Goal: Task Accomplishment & Management: Complete application form

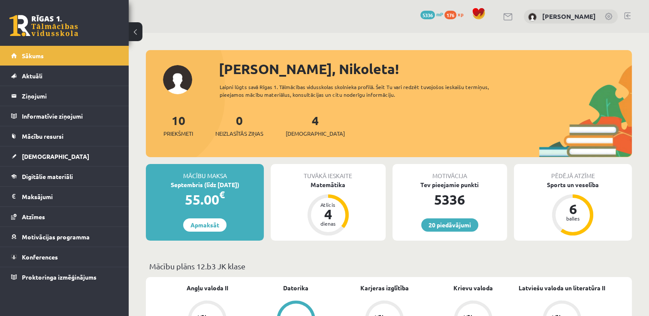
click at [627, 14] on link at bounding box center [627, 15] width 6 height 7
click at [303, 119] on link "4 Ieskaites" at bounding box center [314, 125] width 59 height 25
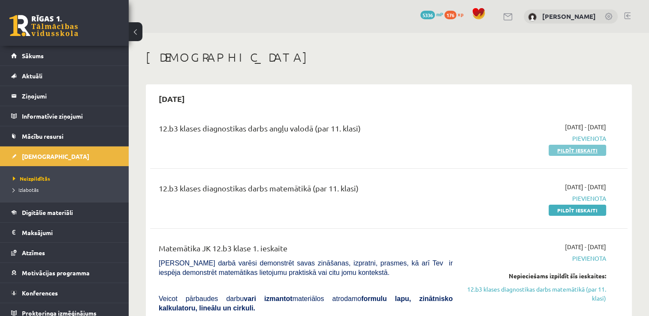
click at [567, 148] on link "Pildīt ieskaiti" at bounding box center [576, 150] width 57 height 11
click at [563, 210] on link "Pildīt ieskaiti" at bounding box center [576, 210] width 57 height 11
click at [567, 155] on link "Pildīt ieskaiti" at bounding box center [576, 150] width 57 height 11
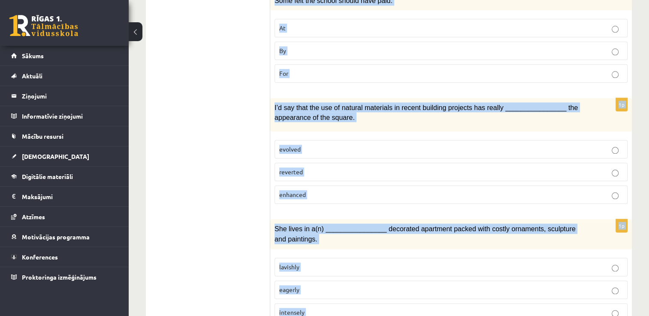
scroll to position [1304, 0]
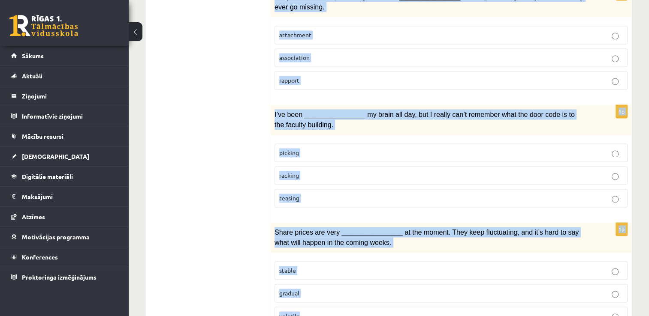
drag, startPoint x: 274, startPoint y: 165, endPoint x: 482, endPoint y: 338, distance: 270.5
copy form "Choose the correct answers. 1p It’s the end of school next month, after our exa…"
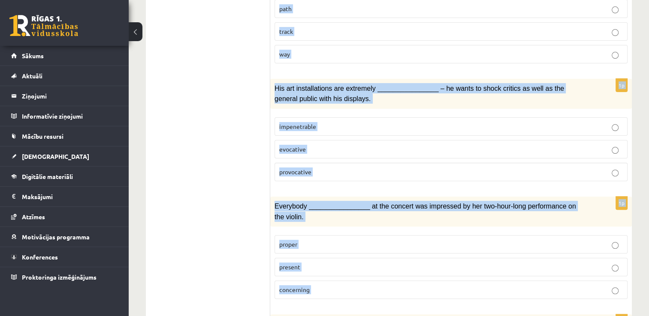
scroll to position [0, 0]
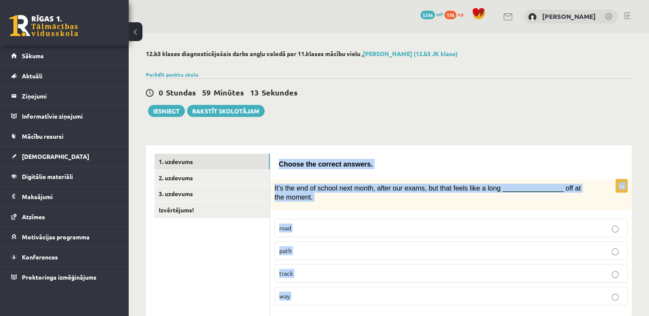
click at [308, 187] on span "It’s the end of school next month, after our exams, but that feels like a long …" at bounding box center [427, 193] width 306 height 16
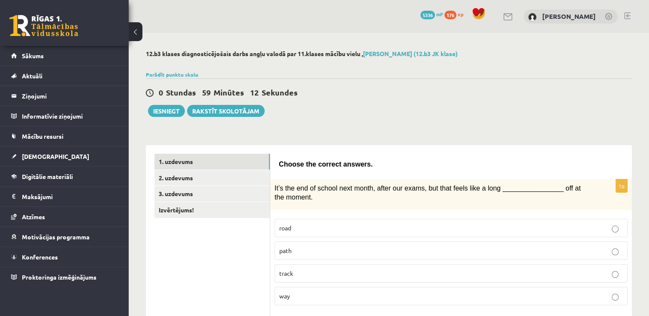
scroll to position [114, 0]
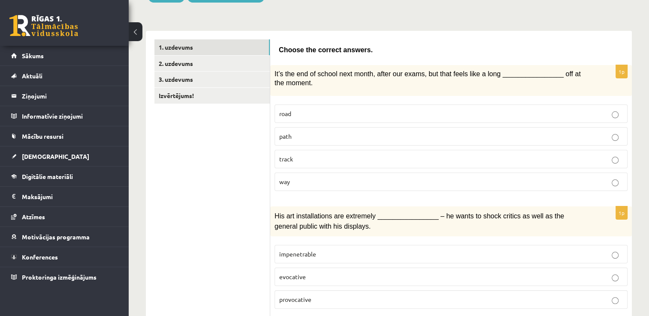
click at [326, 184] on p "way" at bounding box center [450, 181] width 343 height 9
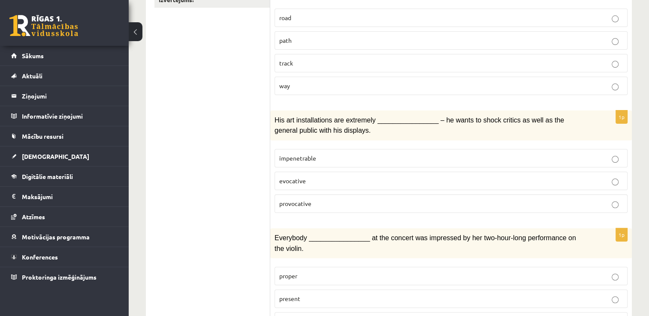
scroll to position [226, 0]
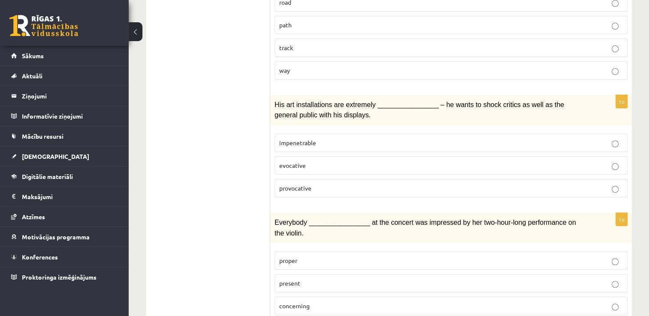
click at [309, 186] on span "provocative" at bounding box center [295, 188] width 32 height 8
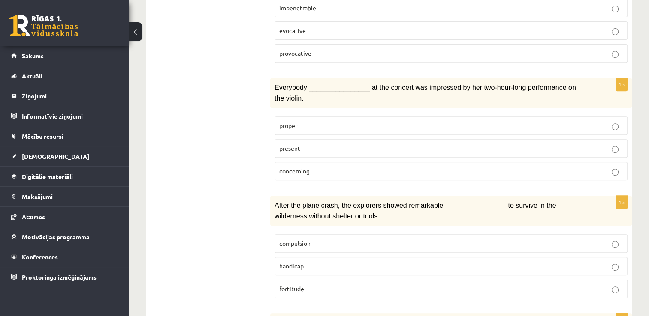
scroll to position [361, 0]
click at [278, 139] on label "present" at bounding box center [450, 148] width 353 height 18
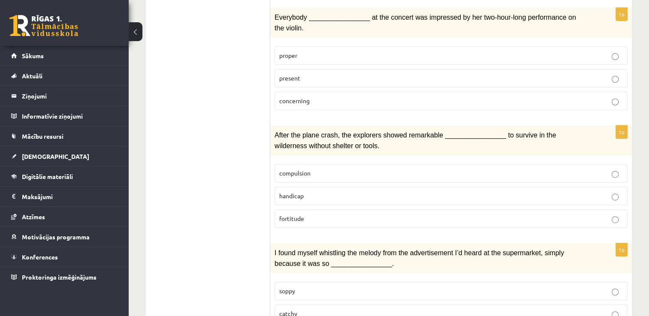
scroll to position [432, 0]
click at [293, 214] on p "fortitude" at bounding box center [450, 218] width 343 height 9
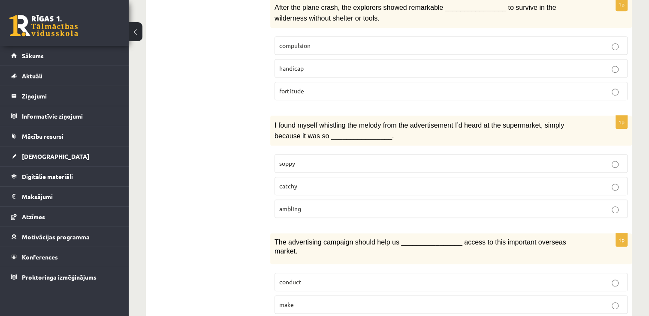
scroll to position [560, 0]
click at [318, 181] on p "catchy" at bounding box center [450, 185] width 343 height 9
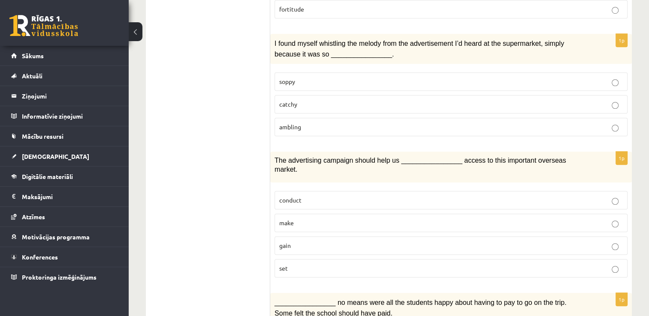
scroll to position [641, 0]
click at [296, 241] on p "gain" at bounding box center [450, 245] width 343 height 9
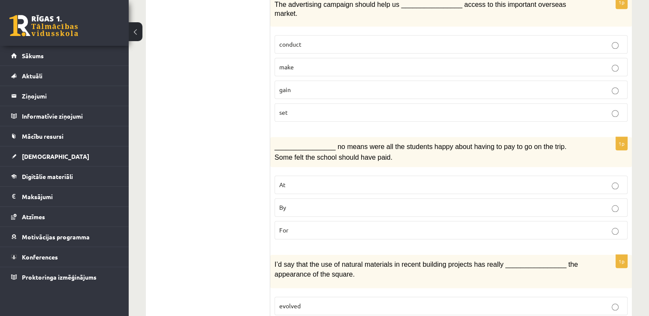
scroll to position [829, 0]
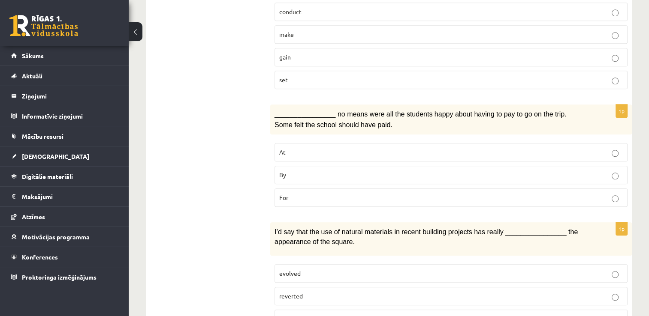
click at [283, 171] on span "By" at bounding box center [282, 175] width 7 height 8
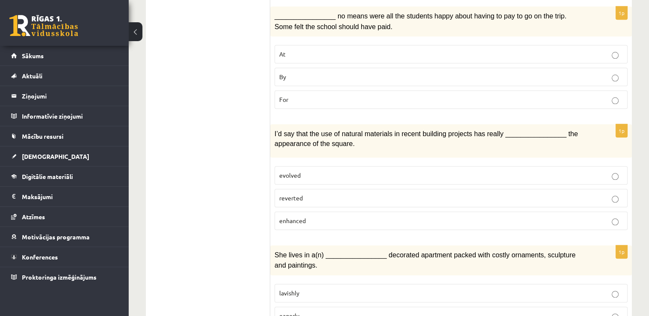
scroll to position [928, 0]
click at [284, 216] on span "enhanced" at bounding box center [292, 220] width 27 height 8
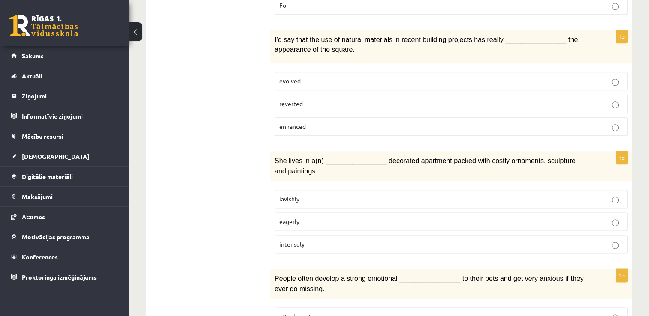
scroll to position [1024, 0]
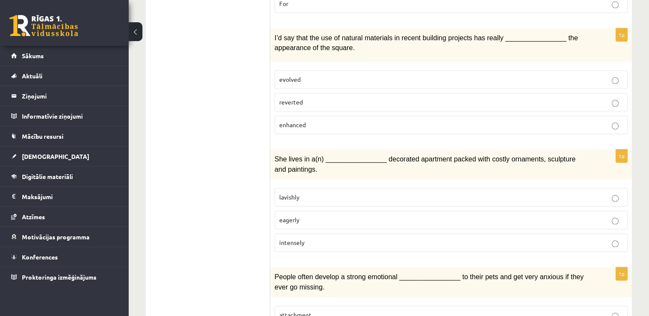
click at [291, 193] on span "lavishly" at bounding box center [289, 197] width 20 height 8
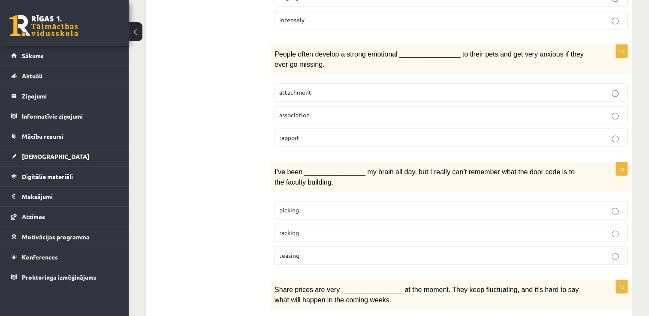
scroll to position [1248, 0]
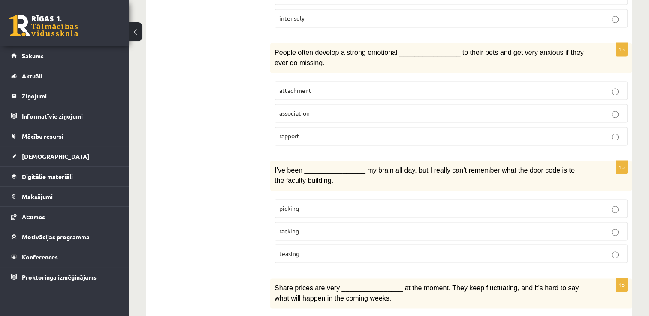
click at [291, 87] on span "attachment" at bounding box center [295, 91] width 32 height 8
click at [284, 227] on p "racking" at bounding box center [450, 231] width 343 height 9
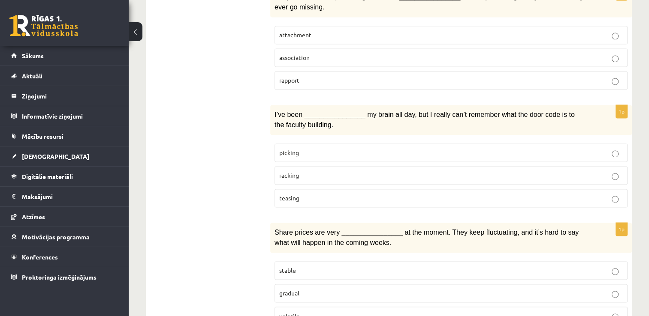
click at [297, 312] on span "volatile" at bounding box center [289, 316] width 21 height 8
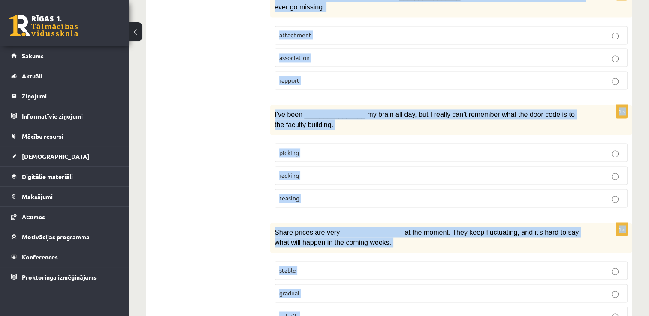
drag, startPoint x: 276, startPoint y: 177, endPoint x: 398, endPoint y: 338, distance: 201.6
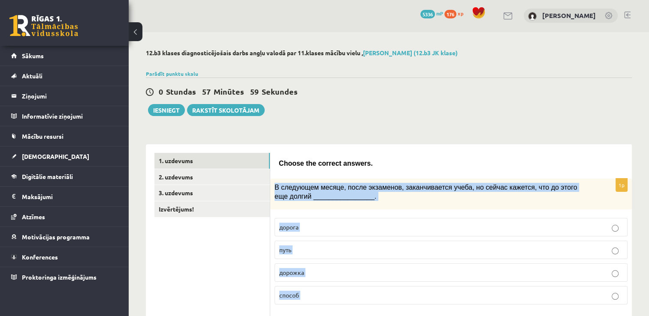
scroll to position [0, 0]
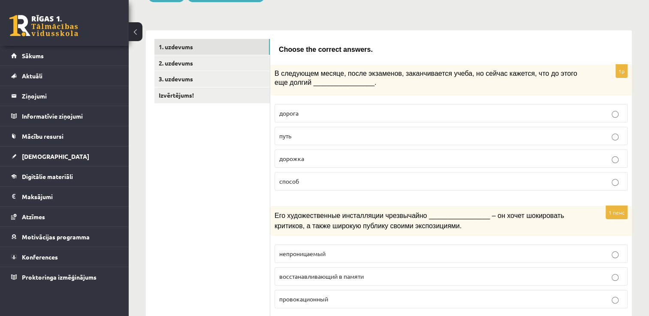
scroll to position [115, 0]
click at [298, 136] on p "путь" at bounding box center [450, 136] width 343 height 9
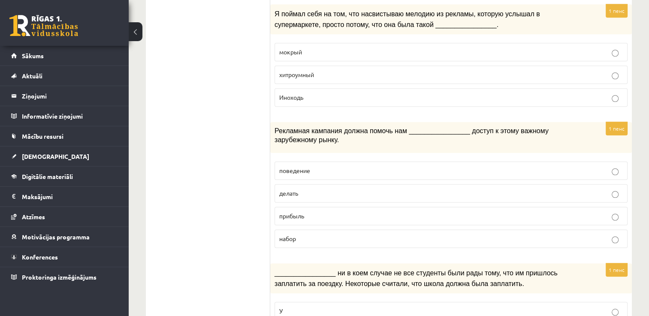
scroll to position [672, 0]
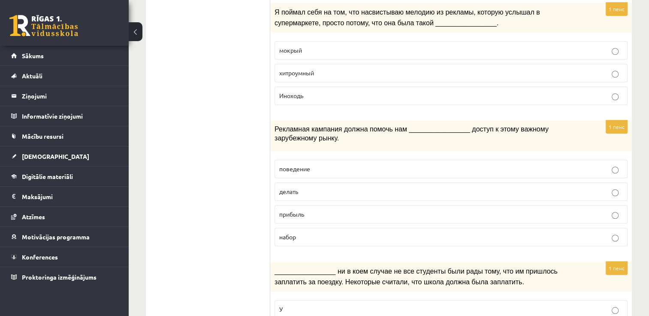
click at [255, 256] on ul "1. uzdevums 2. uzdevums 3. uzdevums Izvērtējums!" at bounding box center [212, 223] width 116 height 1482
click at [310, 187] on p "делать" at bounding box center [450, 191] width 343 height 9
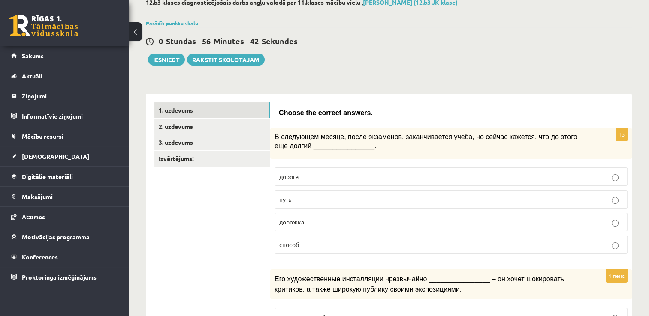
scroll to position [50, 0]
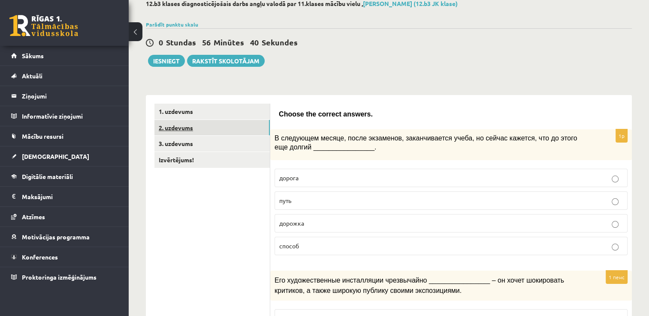
click at [197, 121] on link "2. uzdevums" at bounding box center [211, 128] width 115 height 16
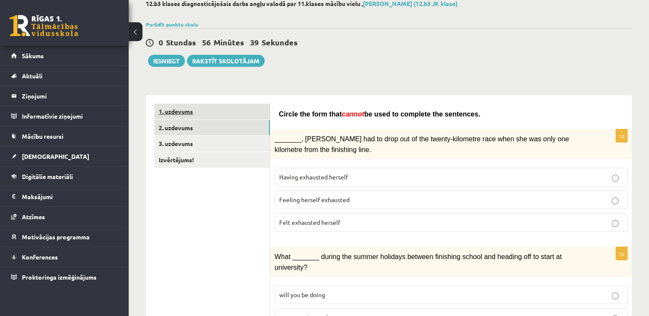
click at [198, 111] on link "1. uzdevums" at bounding box center [211, 112] width 115 height 16
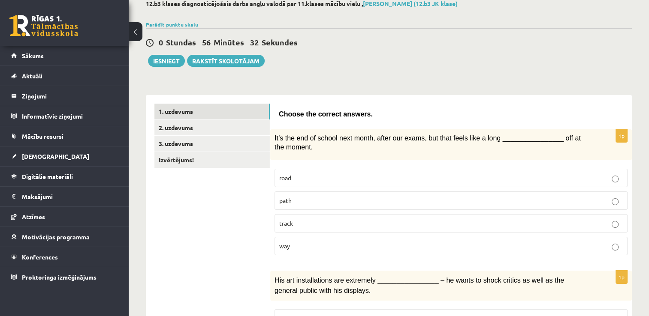
click at [307, 219] on p "track" at bounding box center [450, 223] width 343 height 9
click at [289, 242] on p "way" at bounding box center [450, 246] width 343 height 9
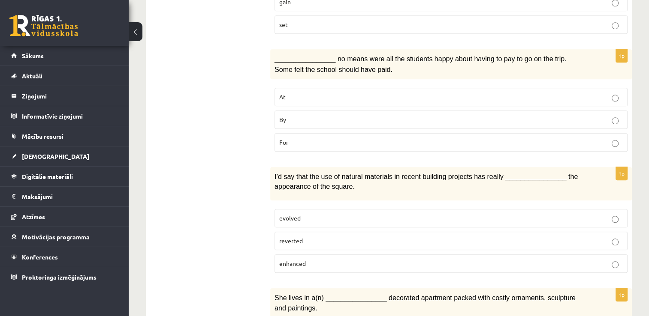
scroll to position [885, 0]
click at [220, 253] on ul "1. uzdevums 2. uzdevums 3. uzdevums Izvērtējums!" at bounding box center [212, 10] width 116 height 1482
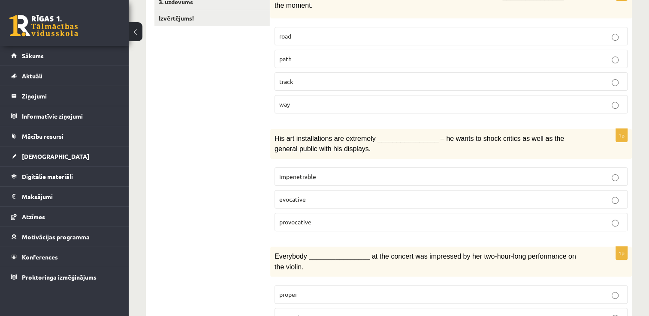
scroll to position [0, 0]
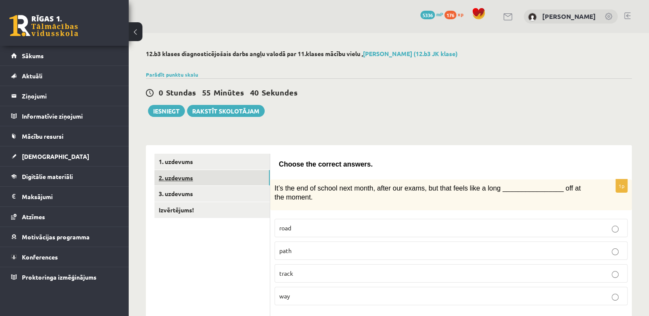
click at [186, 170] on link "2. uzdevums" at bounding box center [211, 178] width 115 height 16
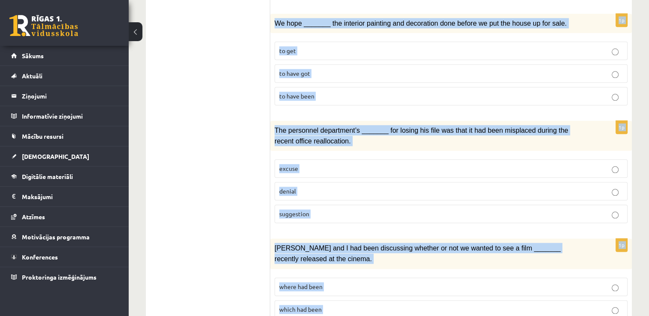
scroll to position [988, 0]
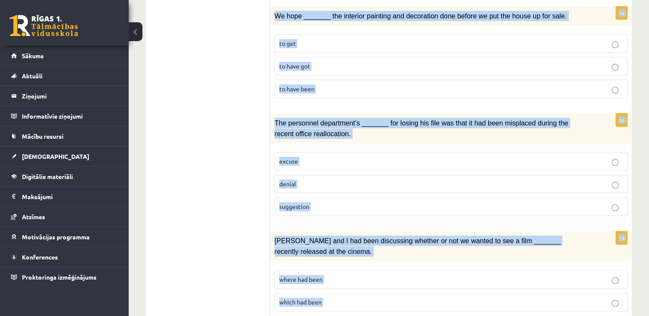
drag, startPoint x: 276, startPoint y: 156, endPoint x: 633, endPoint y: 338, distance: 400.6
copy form "Circle the form that cannot be used to complete the sentences. 1p _______, Judy…"
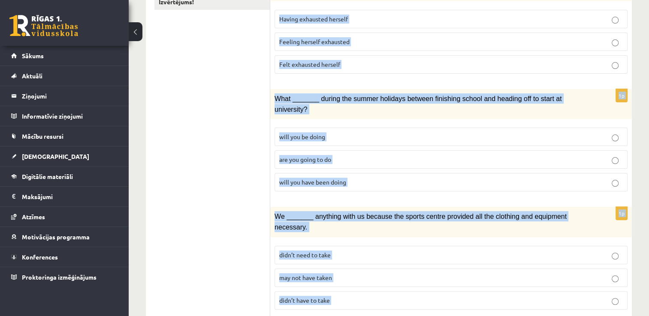
scroll to position [0, 0]
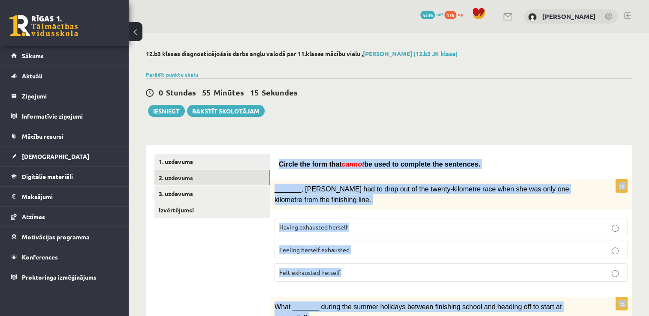
click at [313, 182] on div "_______, Judy had to drop out of the twenty-kilometre race when she was only on…" at bounding box center [450, 195] width 361 height 30
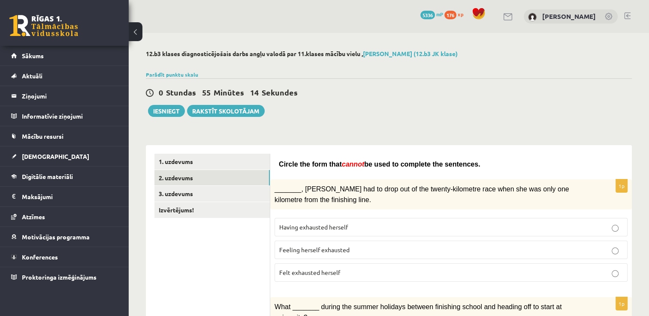
click at [302, 272] on span "Felt exhausted herself" at bounding box center [309, 273] width 61 height 8
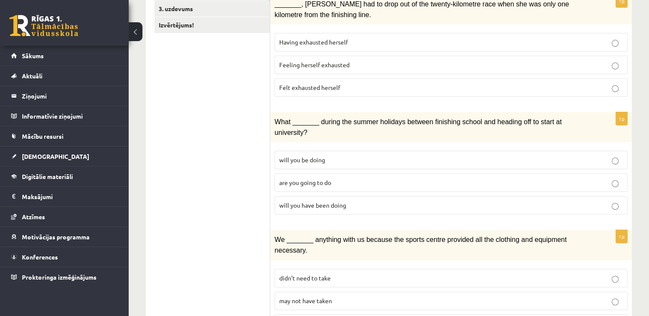
scroll to position [192, 0]
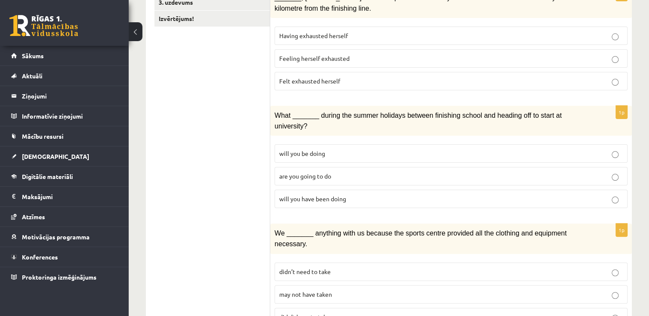
click at [315, 195] on span "will you have been doing" at bounding box center [312, 199] width 67 height 8
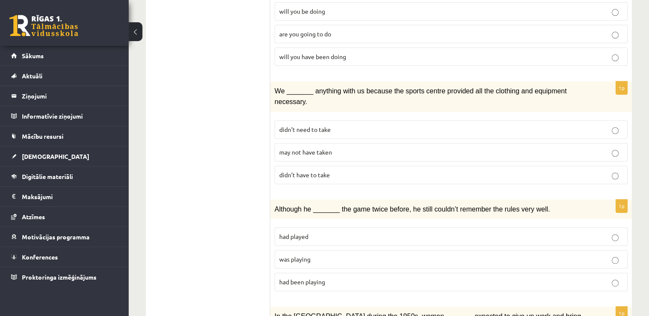
scroll to position [334, 0]
click at [294, 148] on span "may not have taken" at bounding box center [305, 152] width 53 height 8
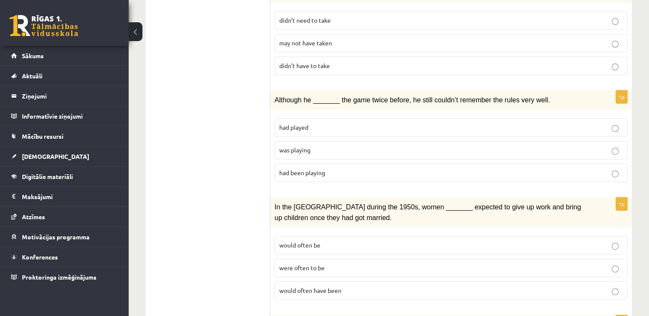
scroll to position [444, 0]
click at [290, 141] on label "was playing" at bounding box center [450, 150] width 353 height 18
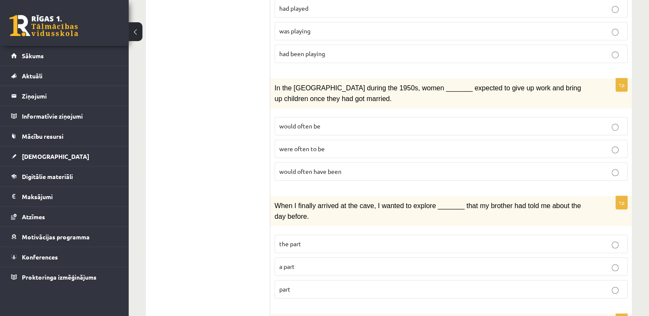
scroll to position [564, 0]
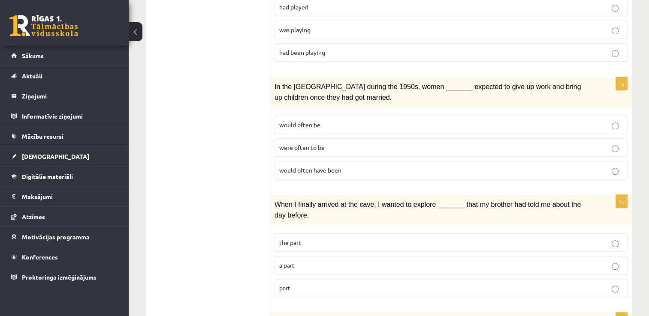
click at [315, 166] on p "would often have been" at bounding box center [450, 170] width 343 height 9
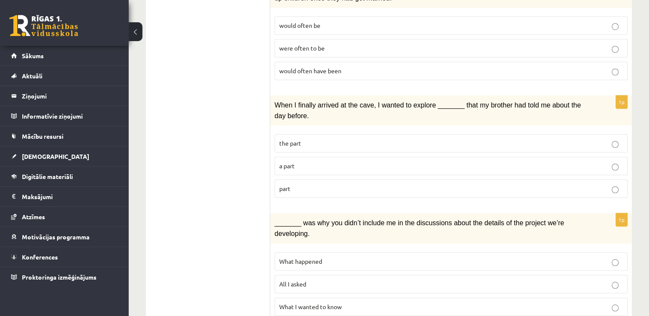
scroll to position [664, 0]
click at [287, 178] on label "part" at bounding box center [450, 187] width 353 height 18
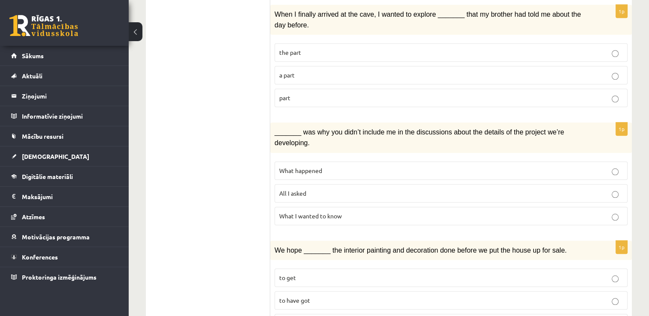
click at [298, 162] on label "What happened" at bounding box center [450, 171] width 353 height 18
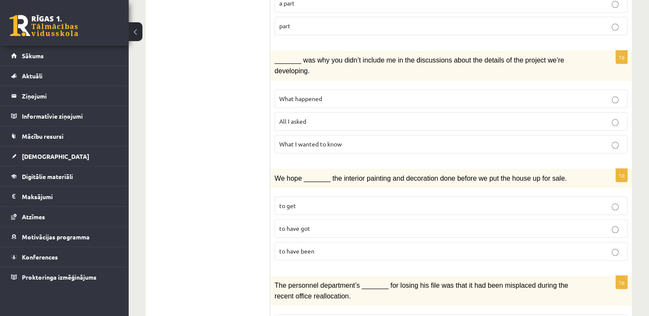
scroll to position [837, 0]
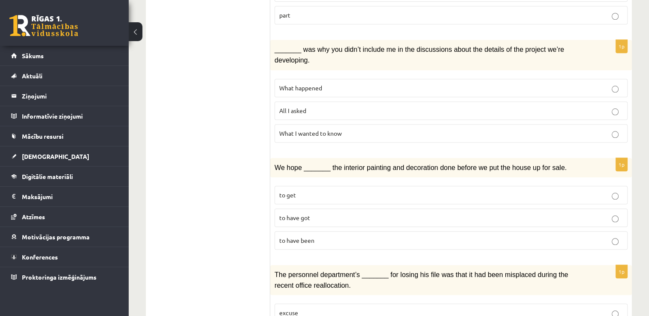
click at [303, 236] on p "to have been" at bounding box center [450, 240] width 343 height 9
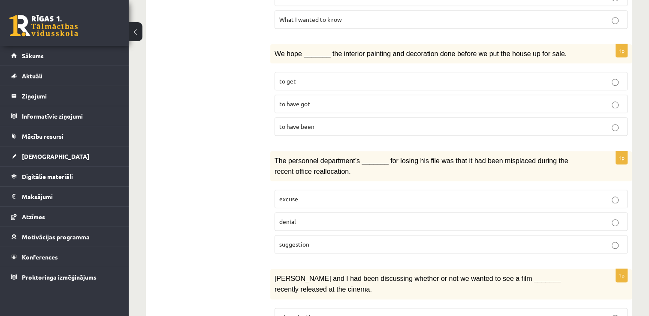
scroll to position [952, 0]
click at [326, 216] on p "denial" at bounding box center [450, 220] width 343 height 9
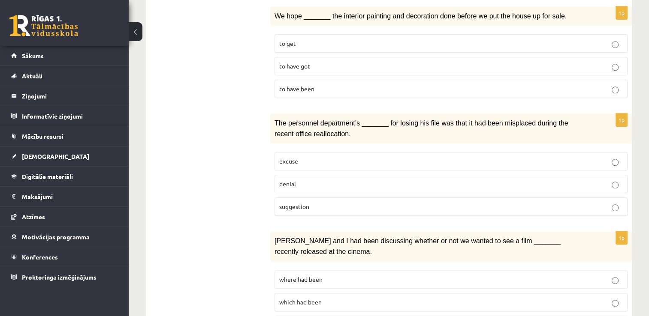
click at [326, 275] on p "where had been" at bounding box center [450, 279] width 343 height 9
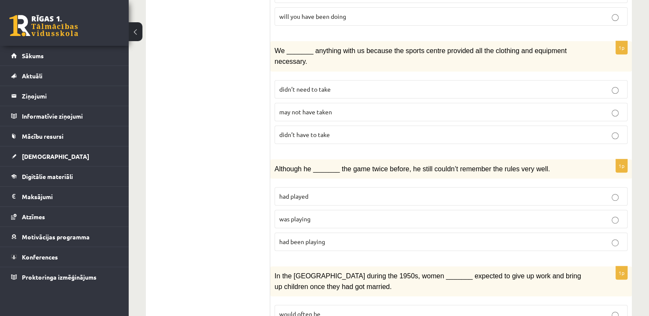
scroll to position [0, 0]
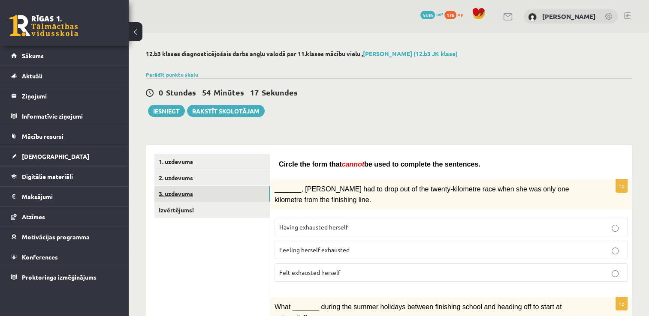
click at [195, 198] on link "3. uzdevums" at bounding box center [211, 194] width 115 height 16
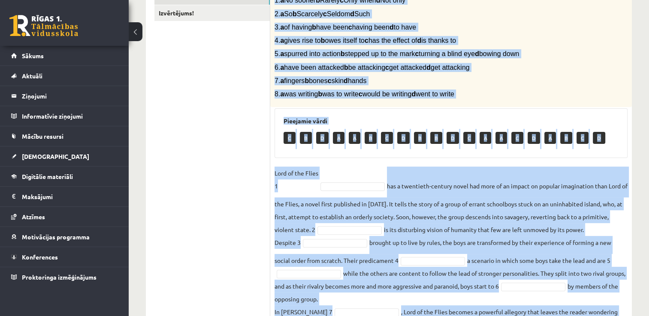
scroll to position [273, 0]
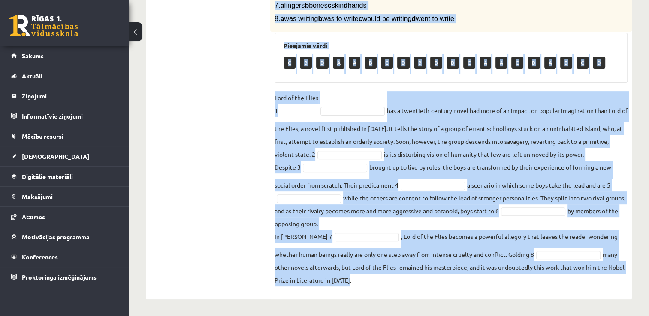
drag, startPoint x: 274, startPoint y: 93, endPoint x: 601, endPoint y: 294, distance: 383.9
click at [601, 294] on div "8p Complete the text with the correct words (a–d). 1. a No sooner b Rarely c On…" at bounding box center [450, 86] width 361 height 427
copy div "Complete the text with the correct words (a–d). 1. a No sooner b Rarely c Only …"
click at [281, 141] on fieldset "Lord of the Flies 1 has a twentieth-century novel had more of an impact on popu…" at bounding box center [450, 188] width 353 height 195
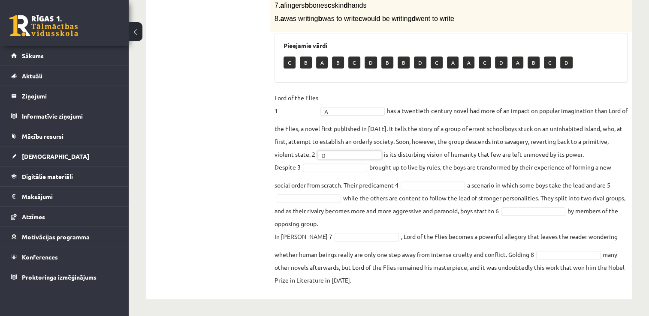
click at [315, 162] on fieldset "Lord of the Flies 1 A * has a twentieth-century novel had more of an impact on …" at bounding box center [450, 188] width 353 height 195
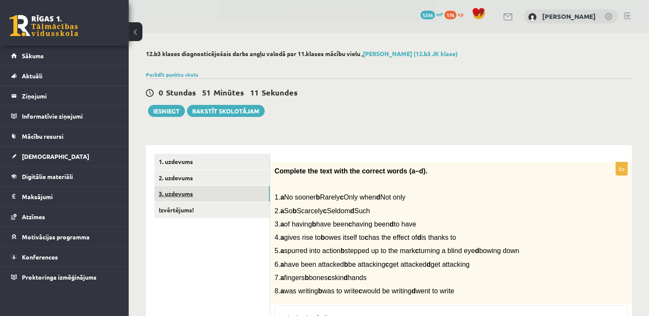
click at [218, 198] on link "3. uzdevums" at bounding box center [211, 194] width 115 height 16
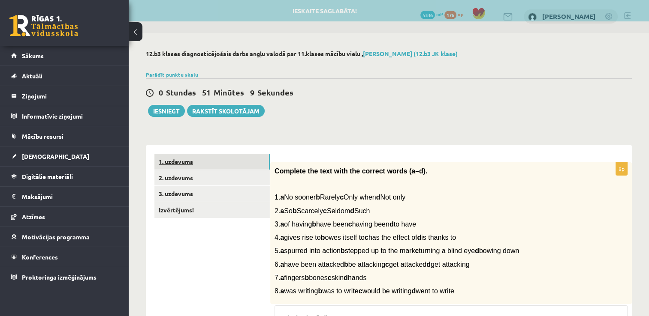
click at [204, 161] on link "1. uzdevums" at bounding box center [211, 162] width 115 height 16
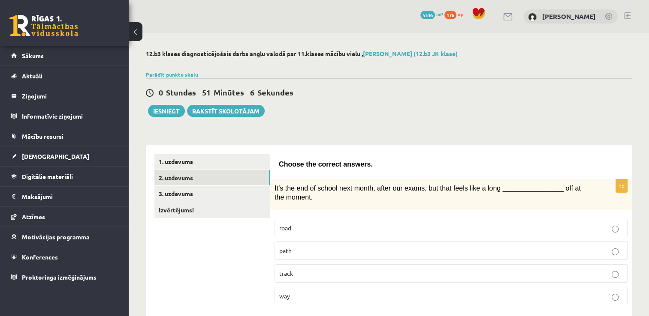
click at [189, 179] on link "2. uzdevums" at bounding box center [211, 178] width 115 height 16
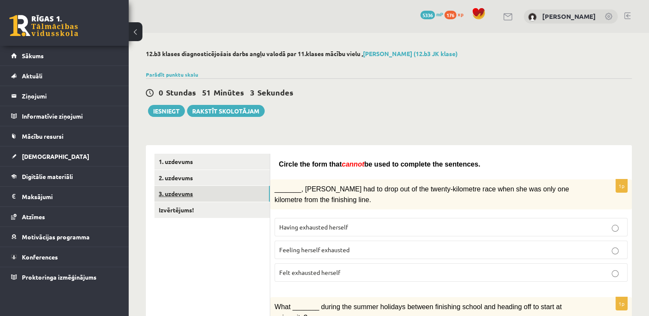
click at [187, 186] on link "3. uzdevums" at bounding box center [211, 194] width 115 height 16
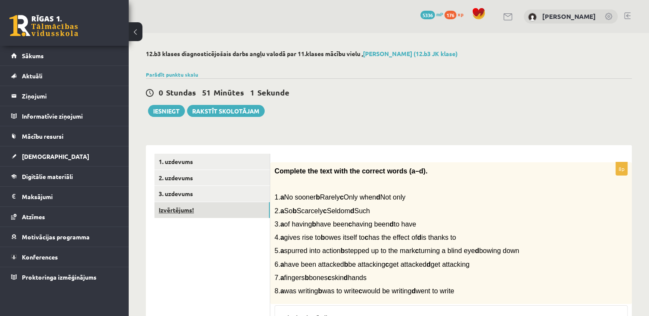
click at [183, 205] on link "Izvērtējums!" at bounding box center [211, 210] width 115 height 16
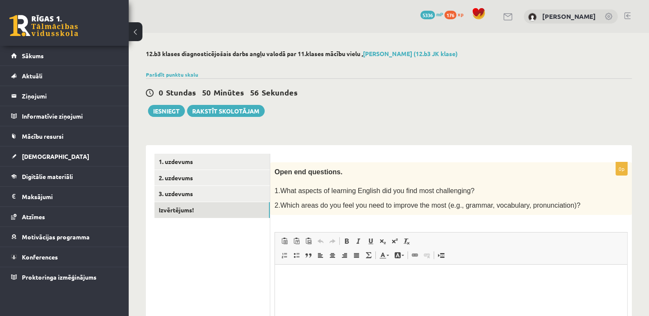
click at [178, 78] on div "Parādīt punktu skalu Atzīme No Līdz 1 0 5 2 6 8 3 9 11 4 12 14 5 15 17 6 18 20 …" at bounding box center [389, 75] width 486 height 8
click at [175, 75] on link "Parādīt punktu skalu" at bounding box center [172, 74] width 52 height 7
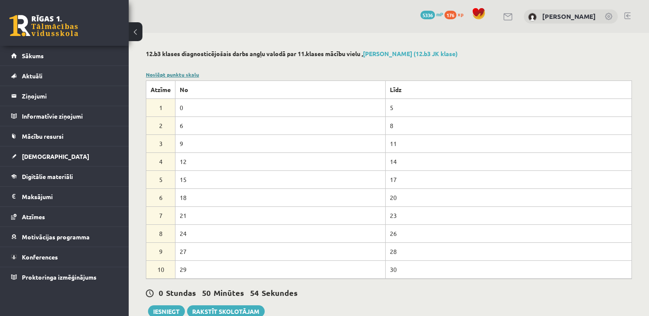
click at [175, 75] on link "Noslēpt punktu skalu" at bounding box center [172, 74] width 53 height 7
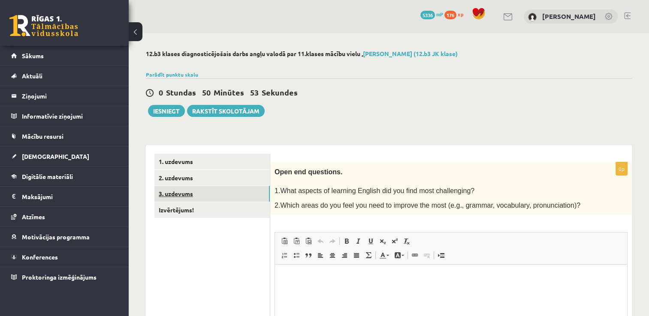
click at [176, 198] on link "3. uzdevums" at bounding box center [211, 194] width 115 height 16
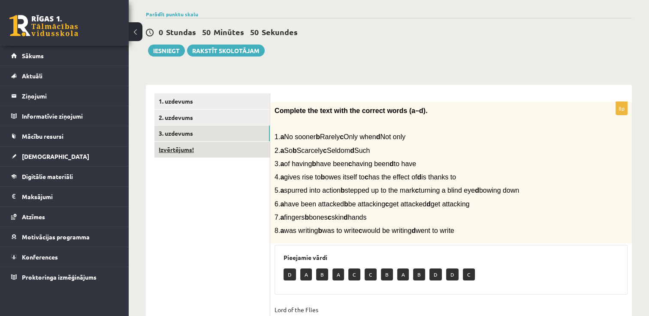
scroll to position [54, 0]
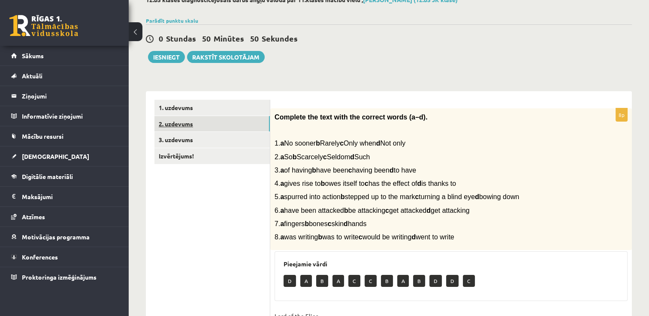
click at [177, 126] on link "2. uzdevums" at bounding box center [211, 124] width 115 height 16
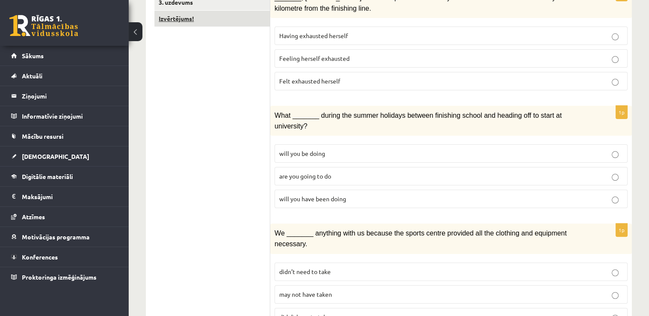
scroll to position [0, 0]
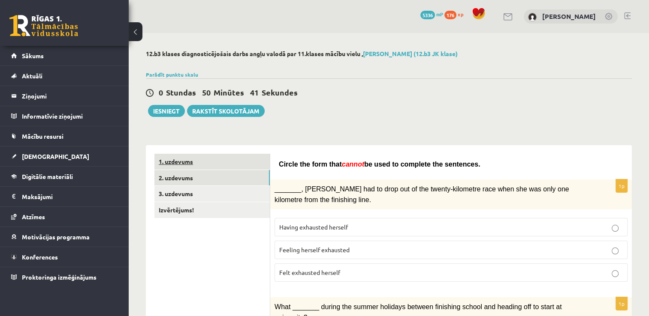
click at [205, 160] on link "1. uzdevums" at bounding box center [211, 162] width 115 height 16
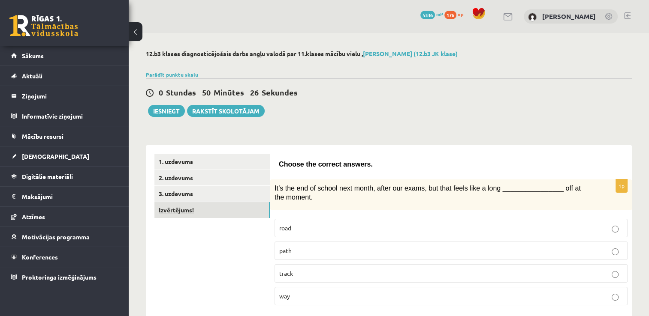
click at [177, 208] on link "Izvērtējums!" at bounding box center [211, 210] width 115 height 16
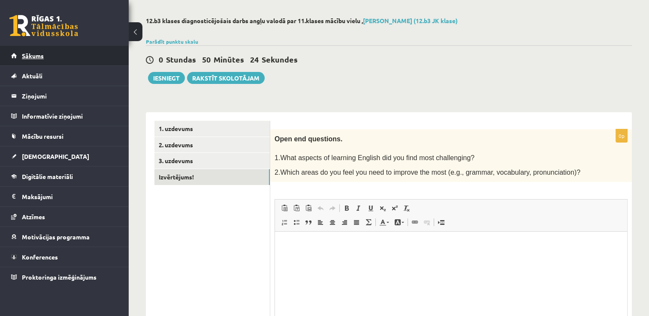
click at [44, 54] on link "Sākums" at bounding box center [64, 56] width 107 height 20
